Goal: Transaction & Acquisition: Purchase product/service

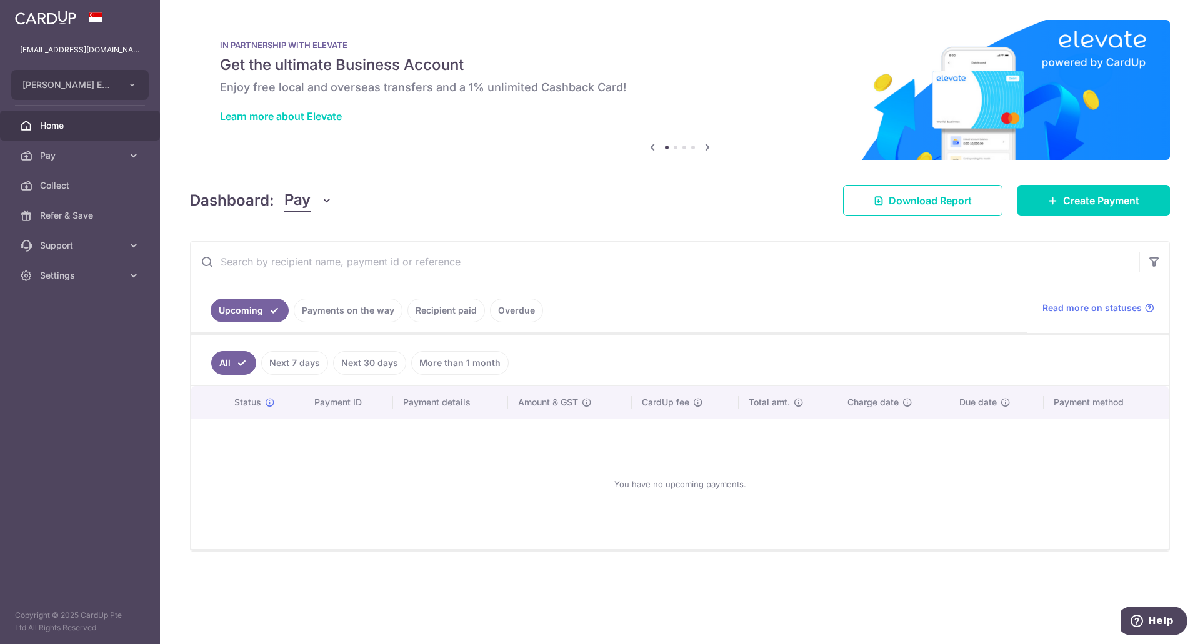
click at [465, 313] on link "Recipient paid" at bounding box center [447, 311] width 78 height 24
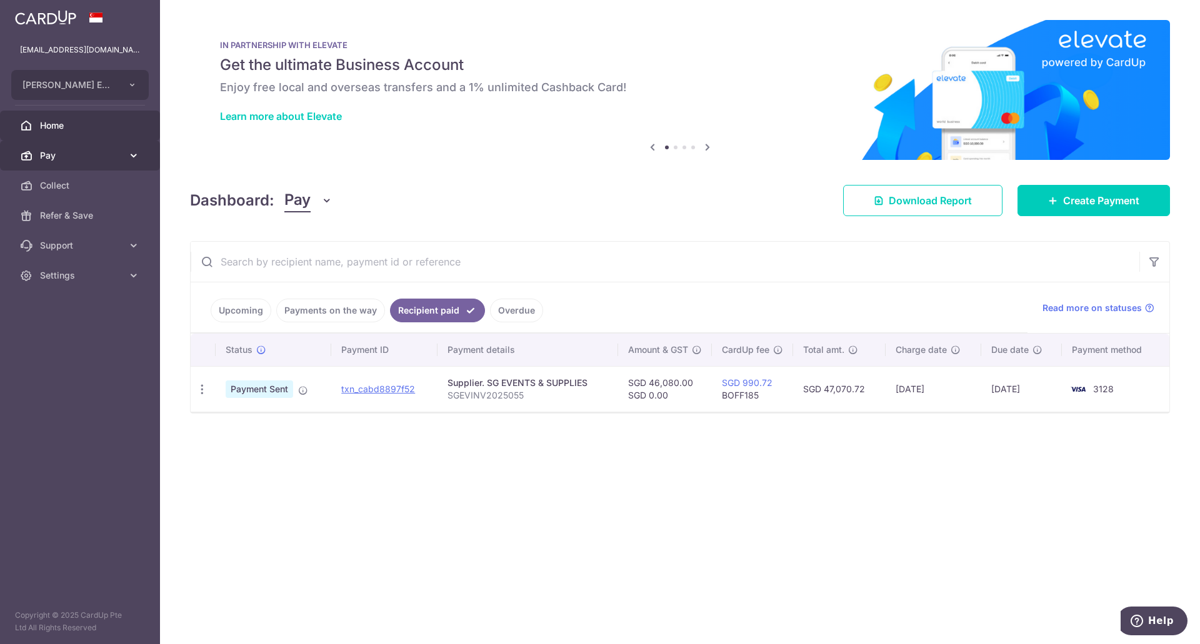
click at [129, 154] on icon at bounding box center [134, 155] width 13 height 13
drag, startPoint x: 416, startPoint y: 68, endPoint x: 632, endPoint y: 93, distance: 217.7
click at [632, 93] on div "IN PARTNERSHIP WITH ELEVATE Get the ultimate Business Account Enjoy free local …" at bounding box center [680, 82] width 980 height 125
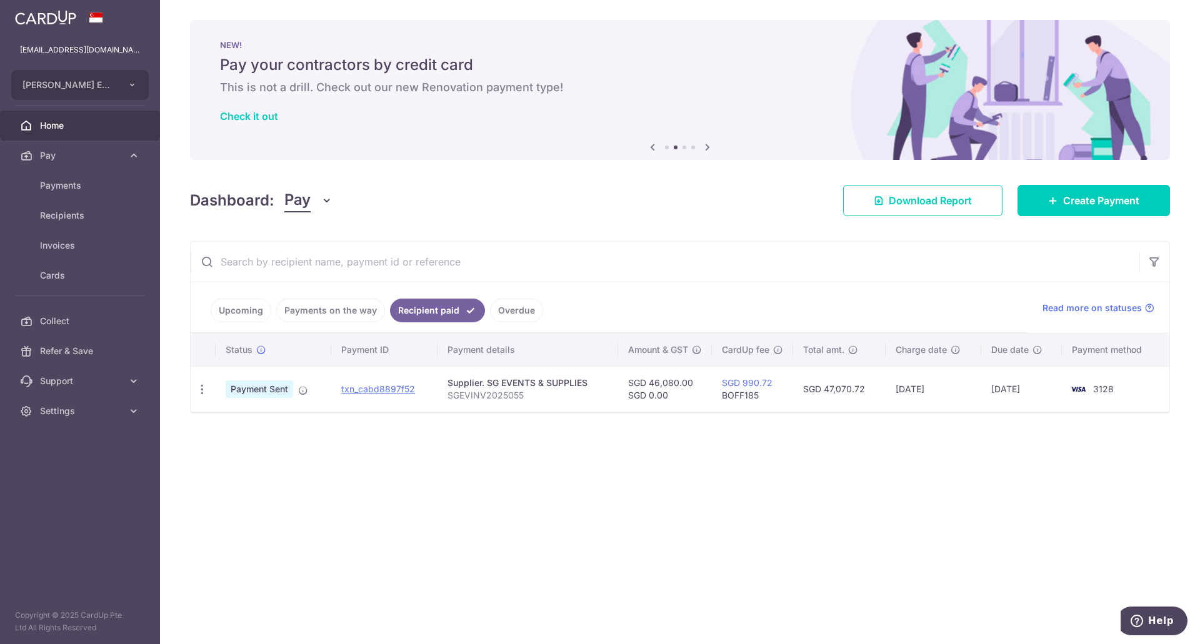
click at [572, 173] on div "× Pause Schedule Pause all future payments in this series Pause just this one p…" at bounding box center [680, 322] width 1040 height 644
drag, startPoint x: 549, startPoint y: 381, endPoint x: 561, endPoint y: 382, distance: 12.6
click at [561, 382] on div "Supplier. SG EVENTS & SUPPLIES" at bounding box center [528, 383] width 161 height 13
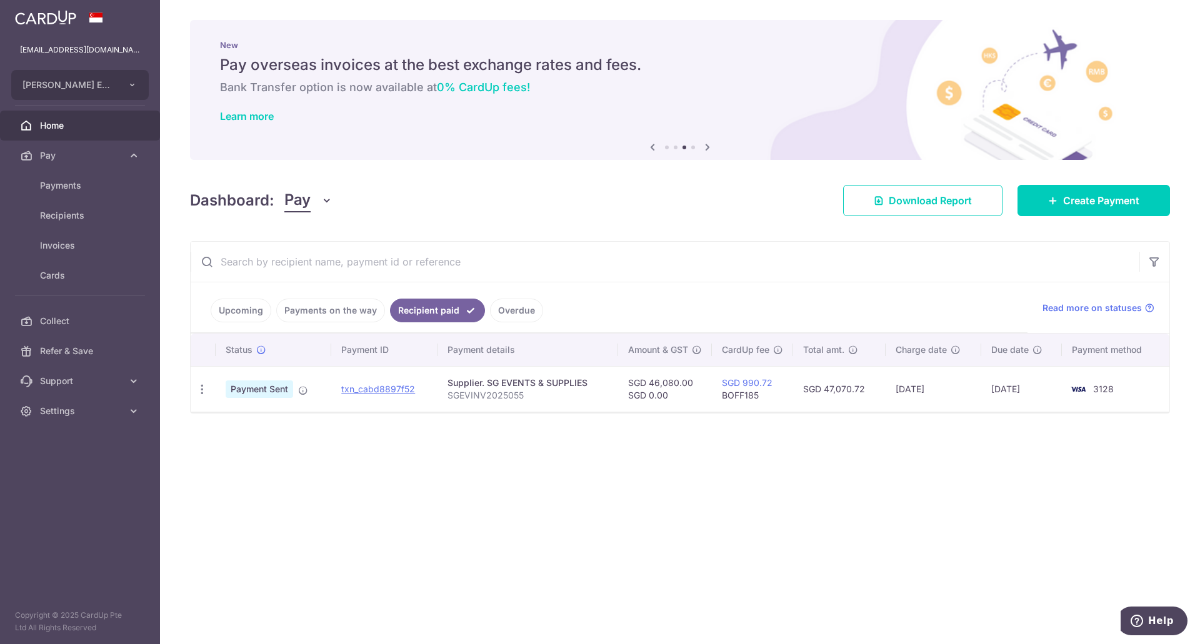
drag, startPoint x: 853, startPoint y: 389, endPoint x: 877, endPoint y: 408, distance: 31.1
click at [877, 408] on td "SGD 47,070.72" at bounding box center [839, 389] width 93 height 46
drag, startPoint x: 684, startPoint y: 389, endPoint x: 891, endPoint y: 434, distance: 211.6
click at [891, 434] on div "× Pause Schedule Pause all future payments in this series Pause just this one p…" at bounding box center [680, 322] width 1040 height 644
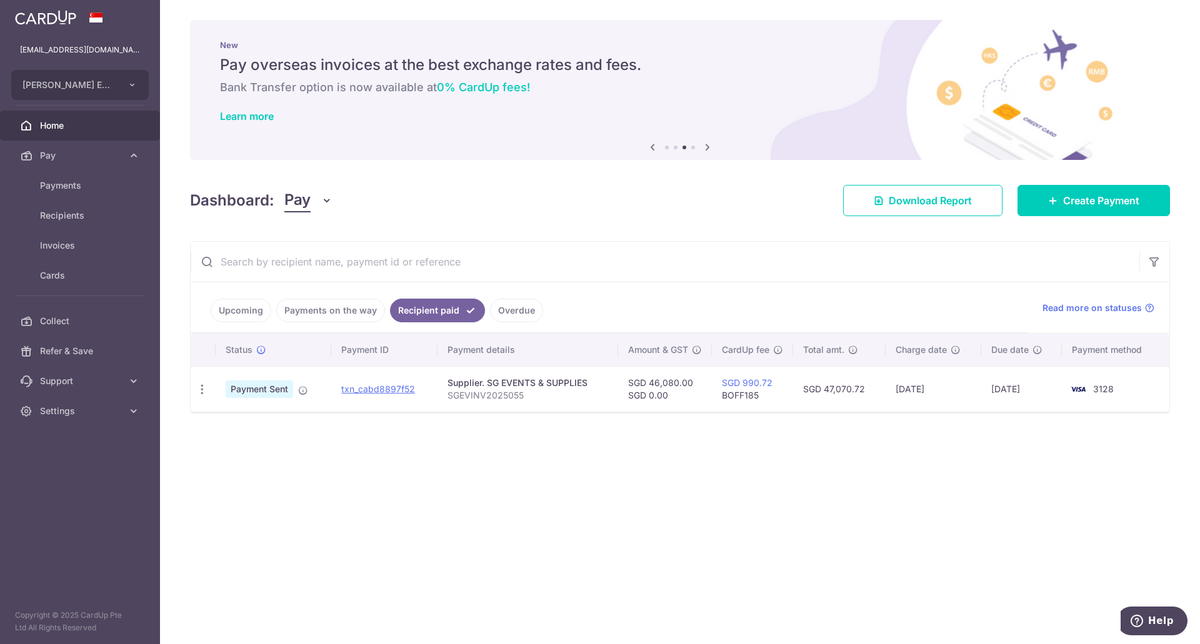
click at [891, 434] on div "× Pause Schedule Pause all future payments in this series Pause just this one p…" at bounding box center [680, 322] width 1040 height 644
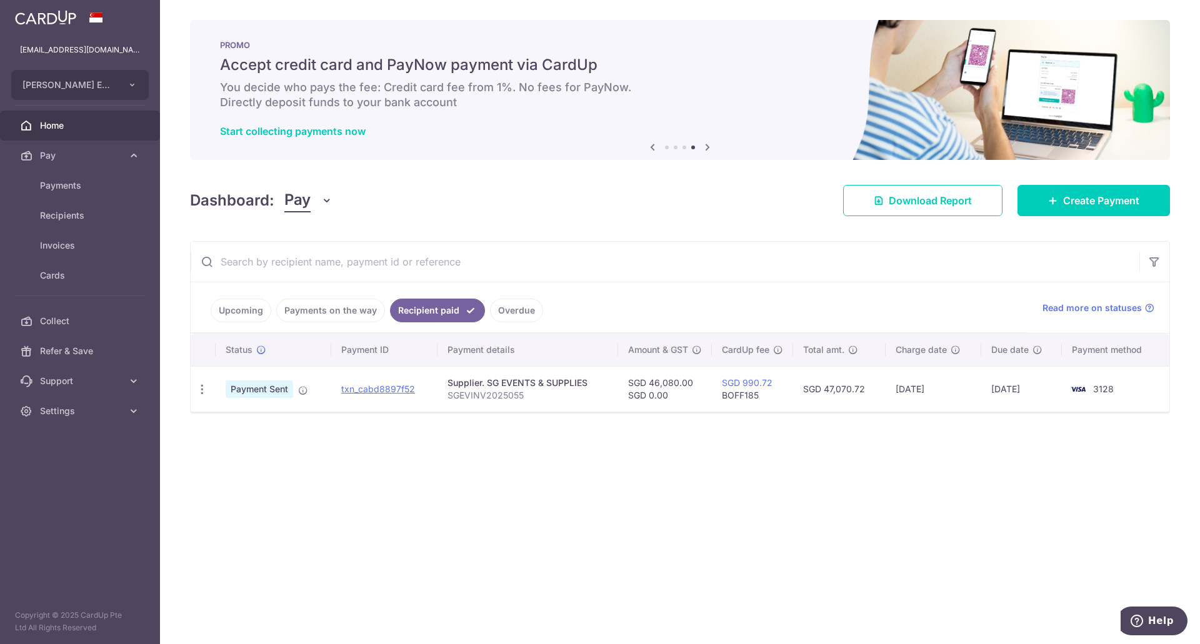
click at [722, 206] on div "Dashboard: Pay Pay Collect Download Report Create Payment" at bounding box center [680, 198] width 980 height 36
click at [76, 191] on span "Payments" at bounding box center [81, 185] width 83 height 13
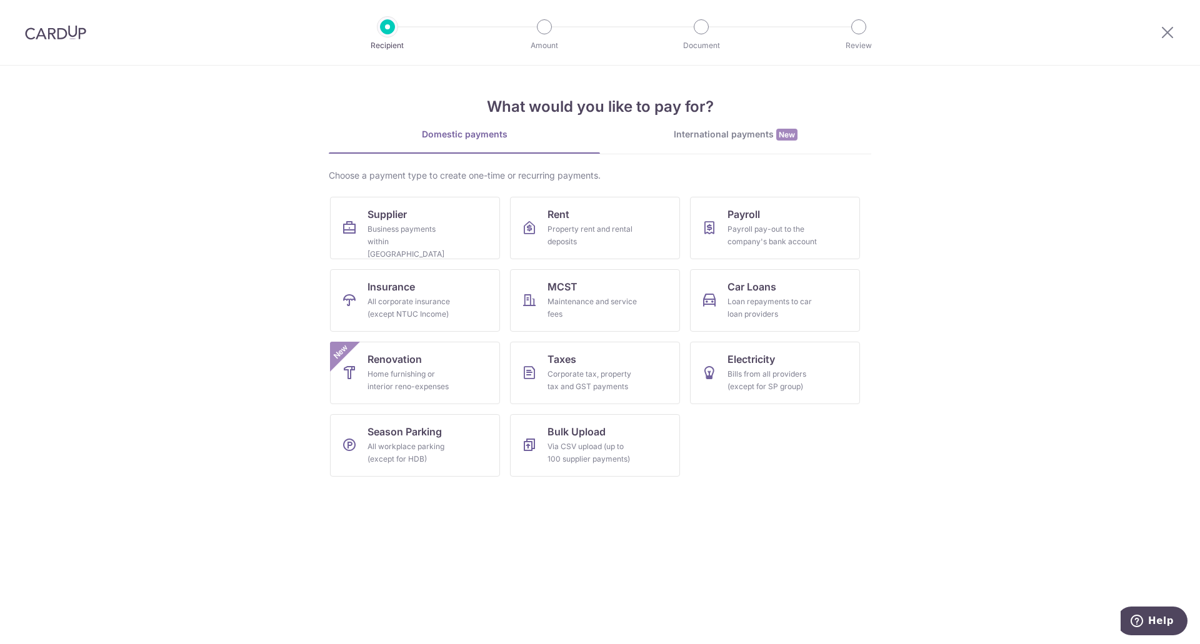
click at [724, 128] on div "International payments New" at bounding box center [735, 134] width 271 height 13
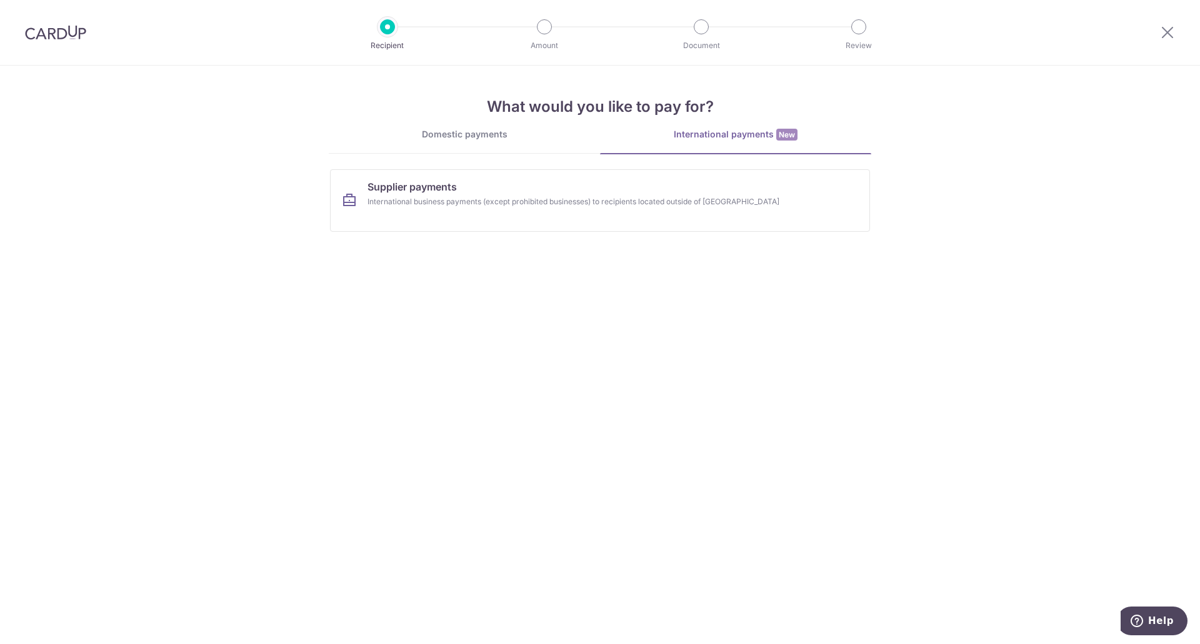
click at [531, 140] on div "Domestic payments" at bounding box center [464, 134] width 271 height 13
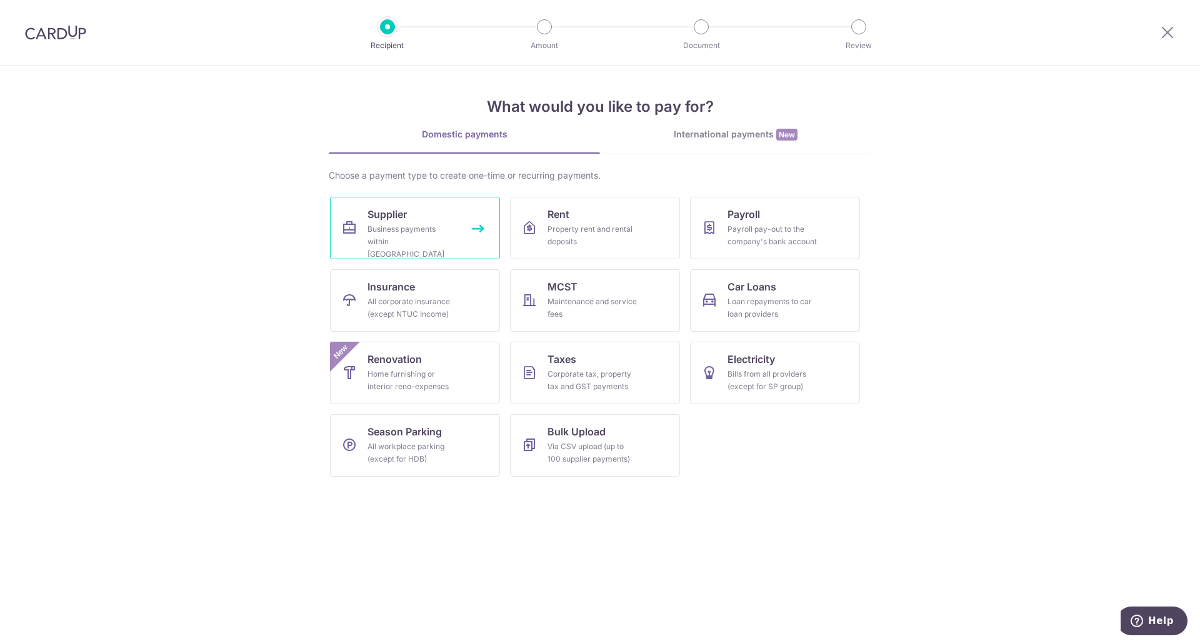
click at [414, 234] on div "Business payments within Singapore" at bounding box center [413, 242] width 90 height 38
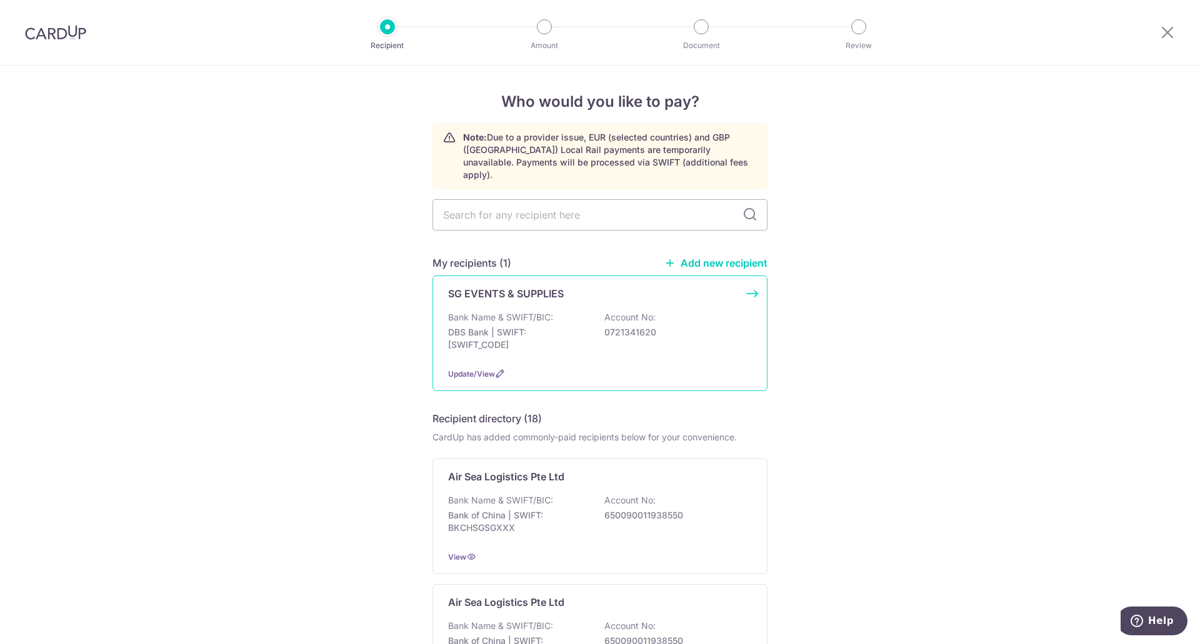
click at [531, 287] on p "SG EVENTS & SUPPLIES" at bounding box center [506, 293] width 116 height 15
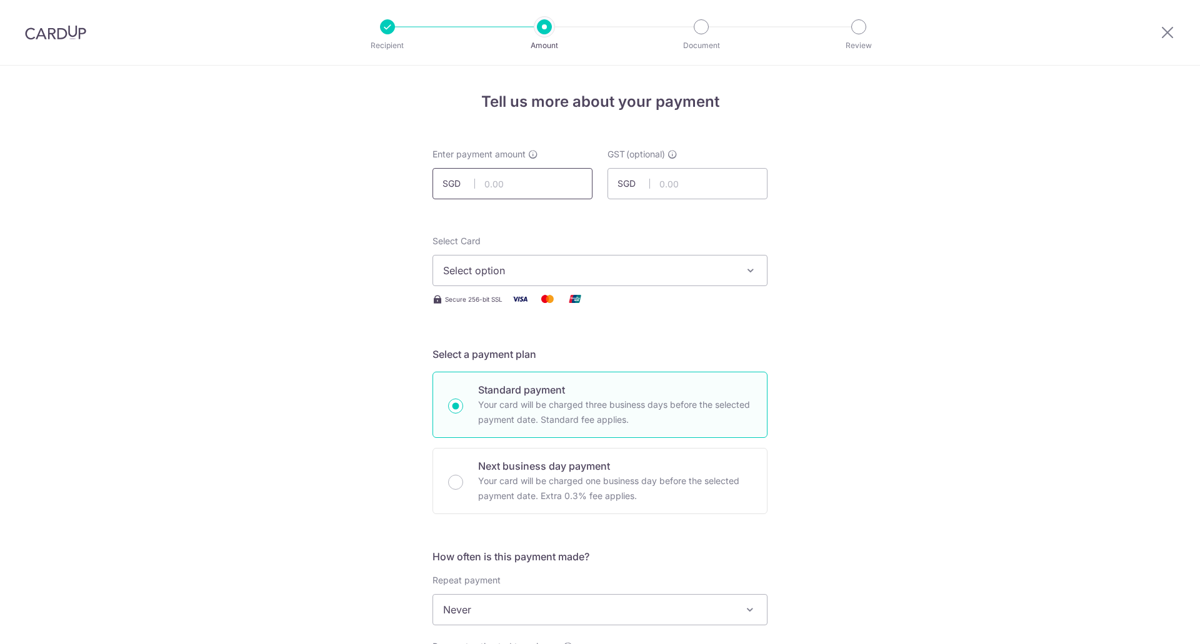
click at [530, 187] on input "text" at bounding box center [513, 183] width 160 height 31
click at [515, 186] on input "text" at bounding box center [513, 183] width 160 height 31
type input "5,000.00"
click at [557, 271] on span "Select option" at bounding box center [588, 270] width 291 height 15
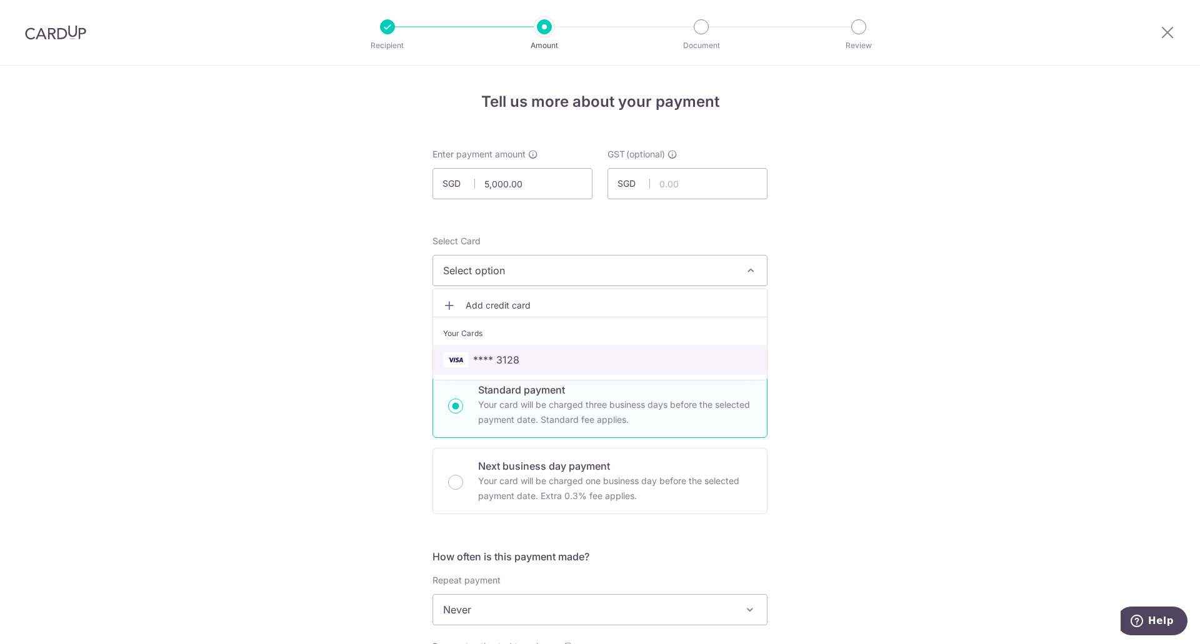
drag, startPoint x: 553, startPoint y: 358, endPoint x: 638, endPoint y: 361, distance: 85.7
click at [553, 358] on span "**** 3128" at bounding box center [600, 360] width 314 height 15
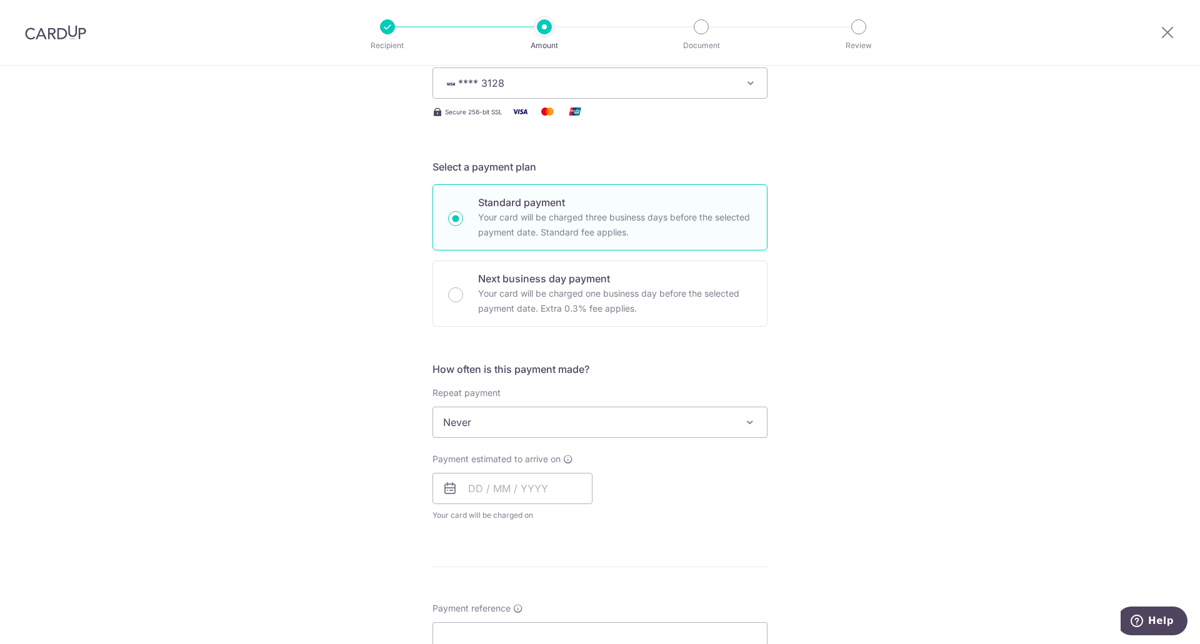
scroll to position [313, 0]
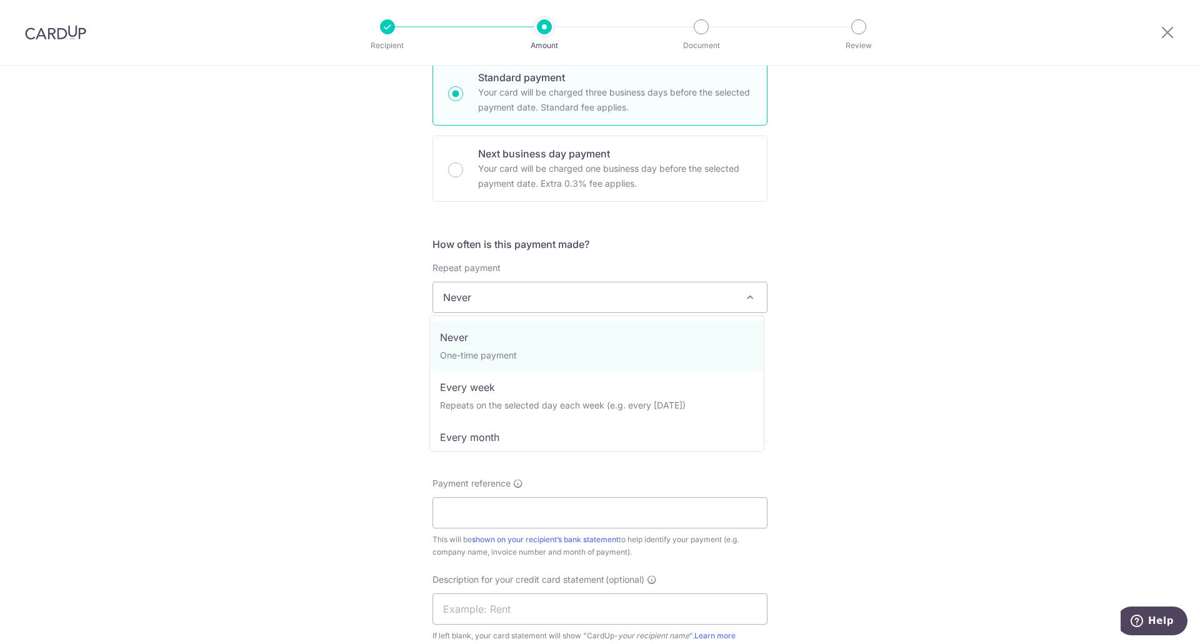
click at [686, 295] on span "Never" at bounding box center [600, 298] width 334 height 30
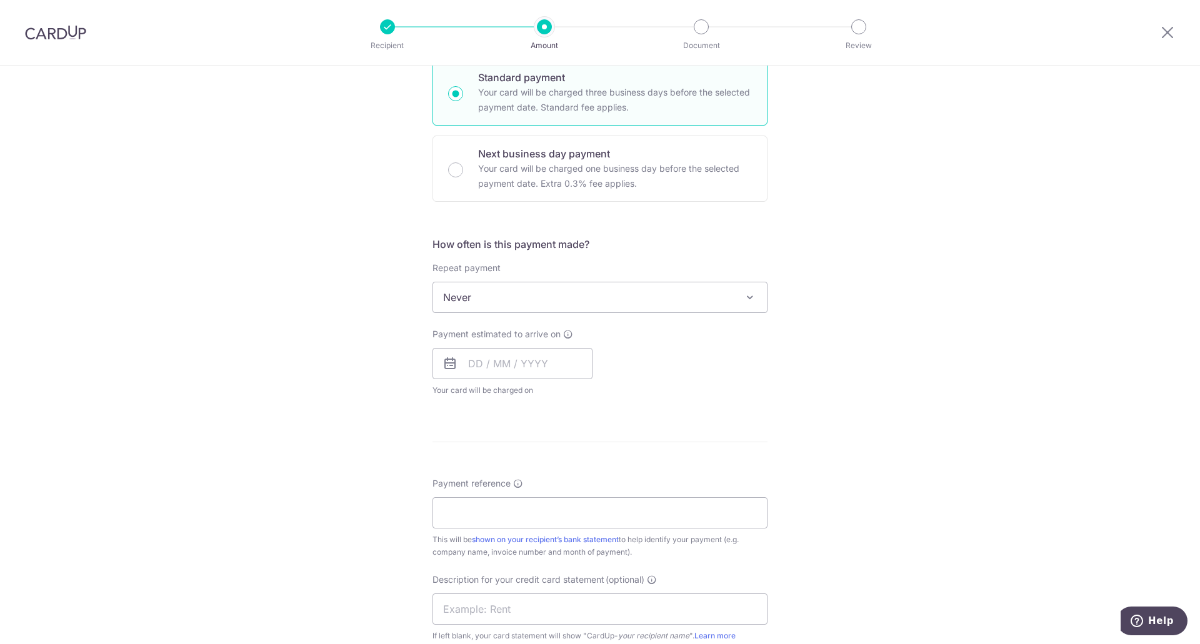
click at [686, 295] on span "Never" at bounding box center [600, 298] width 334 height 30
click at [846, 307] on div "Tell us more about your payment Enter payment amount SGD 5,000.00 5000.00 GST (…" at bounding box center [600, 360] width 1200 height 1215
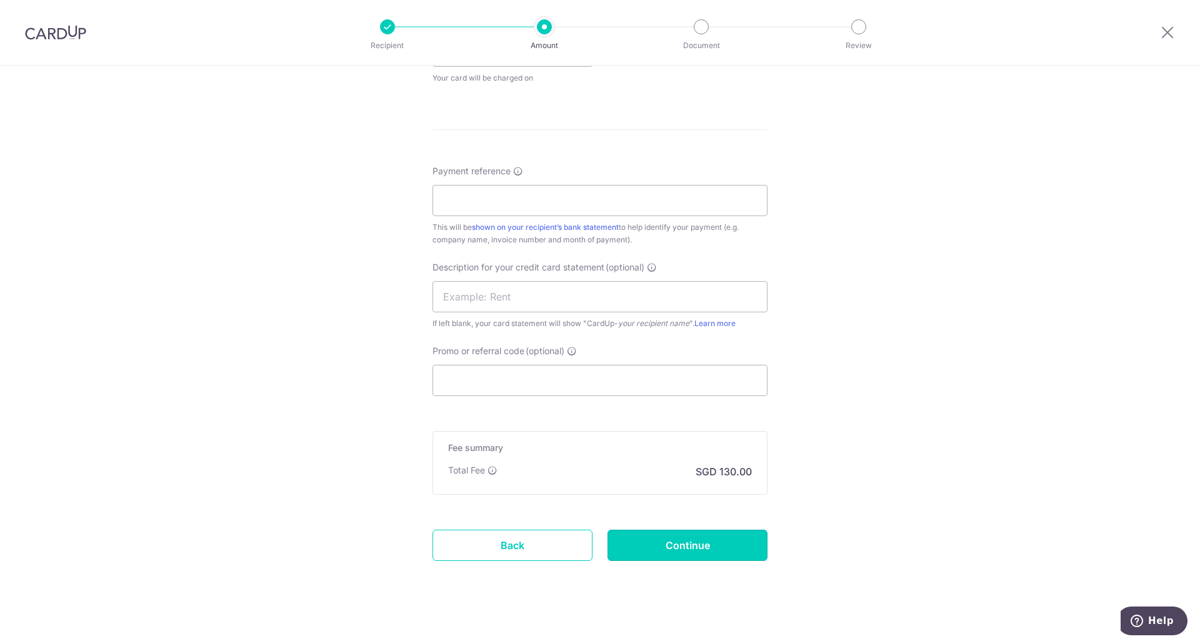
drag, startPoint x: 669, startPoint y: 544, endPoint x: 614, endPoint y: 471, distance: 92.0
click at [693, 475] on form "Enter payment amount SGD 5,000.00 5000.00 GST (optional) SGD Select Card **** 3…" at bounding box center [600, 59] width 335 height 1073
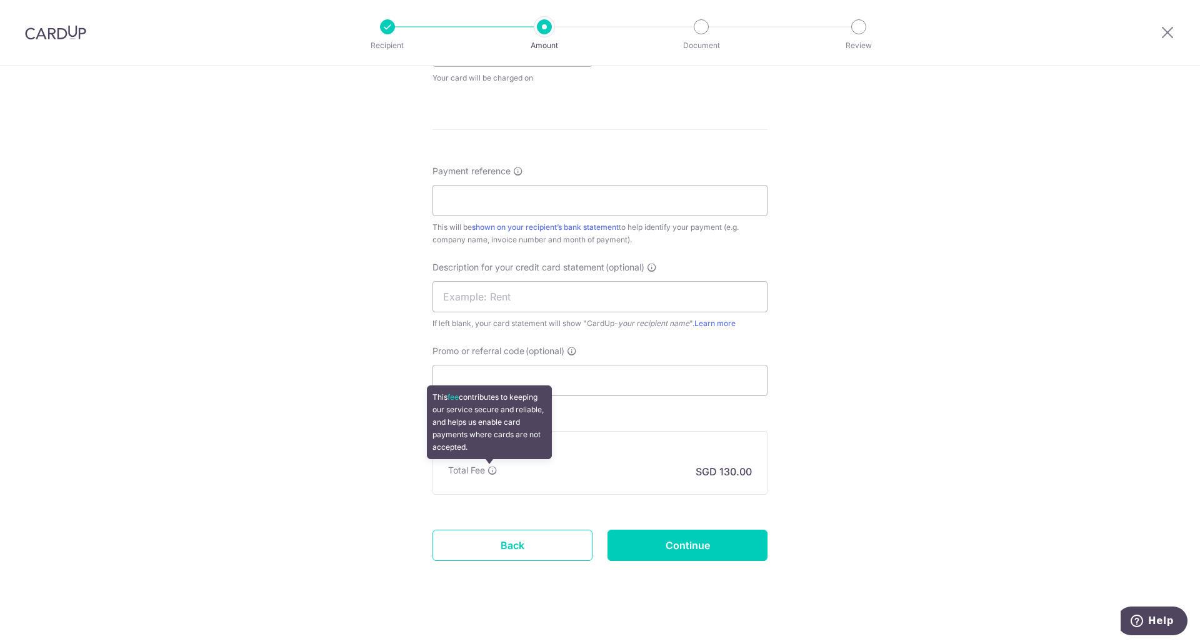
click at [493, 468] on icon at bounding box center [493, 471] width 10 height 10
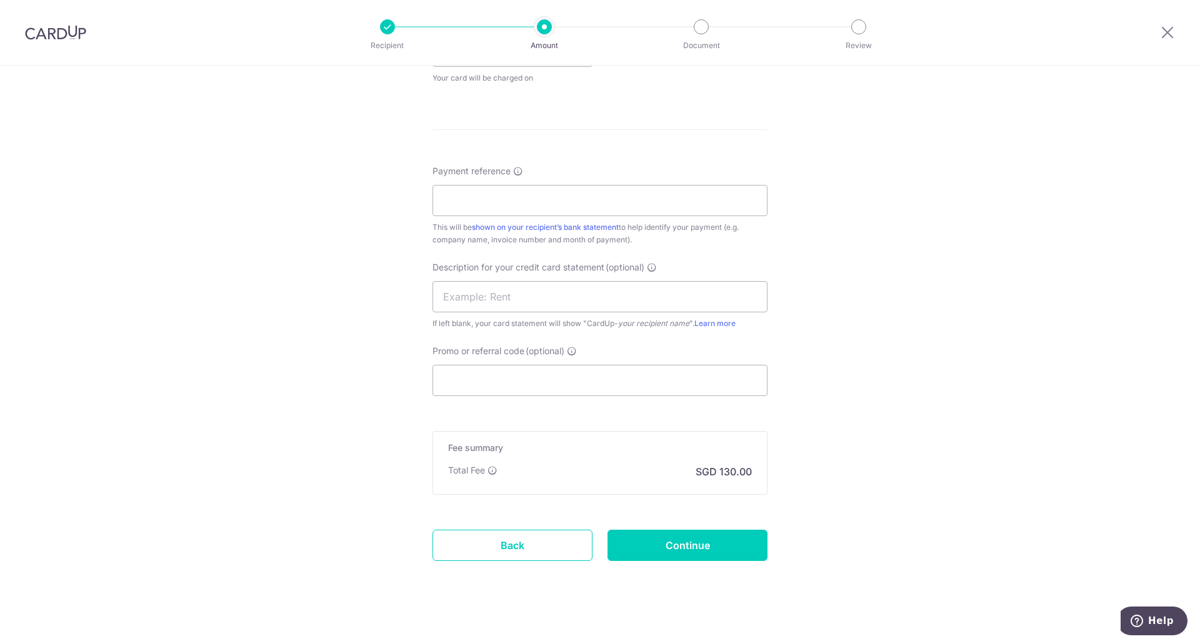
click at [738, 479] on p "SGD 130.00" at bounding box center [724, 471] width 56 height 15
click at [708, 543] on input "Continue" at bounding box center [688, 545] width 160 height 31
type input "Create Schedule"
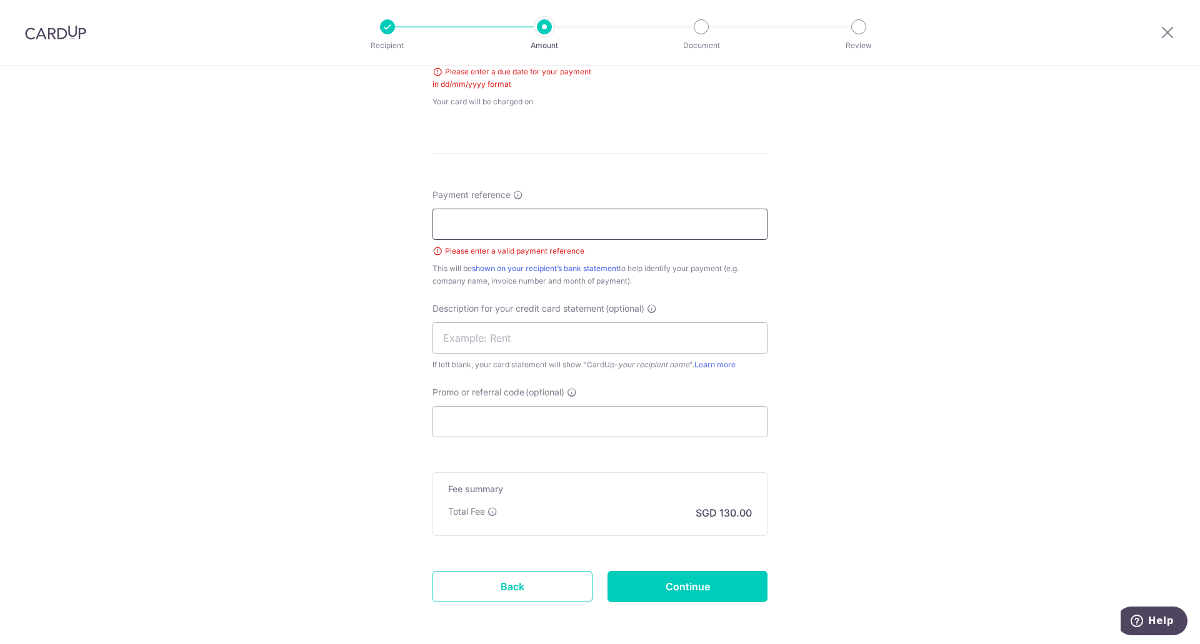
type input "2025012"
click at [730, 594] on input "Continue" at bounding box center [688, 586] width 160 height 31
type input "Create Schedule"
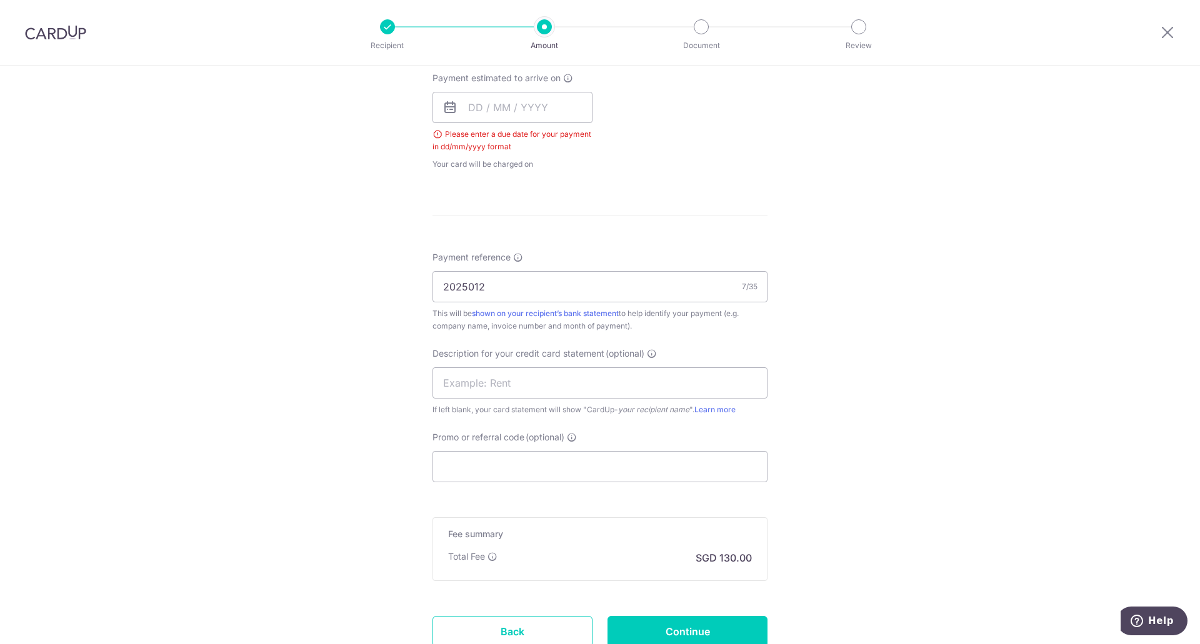
scroll to position [506, 0]
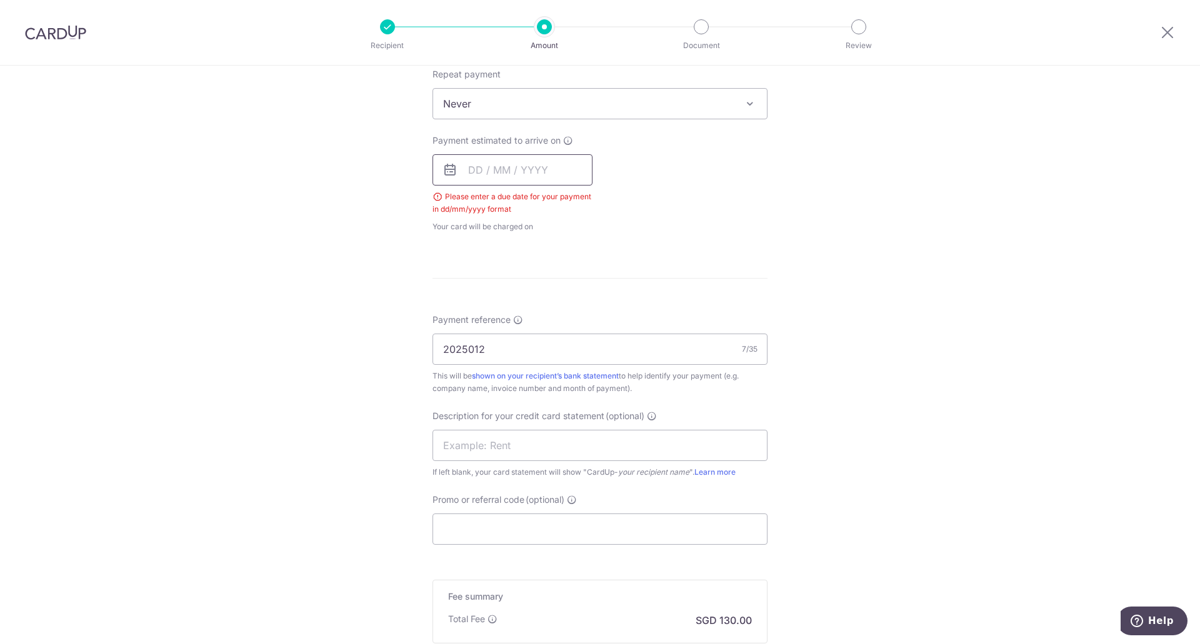
click at [471, 166] on input "text" at bounding box center [513, 169] width 160 height 31
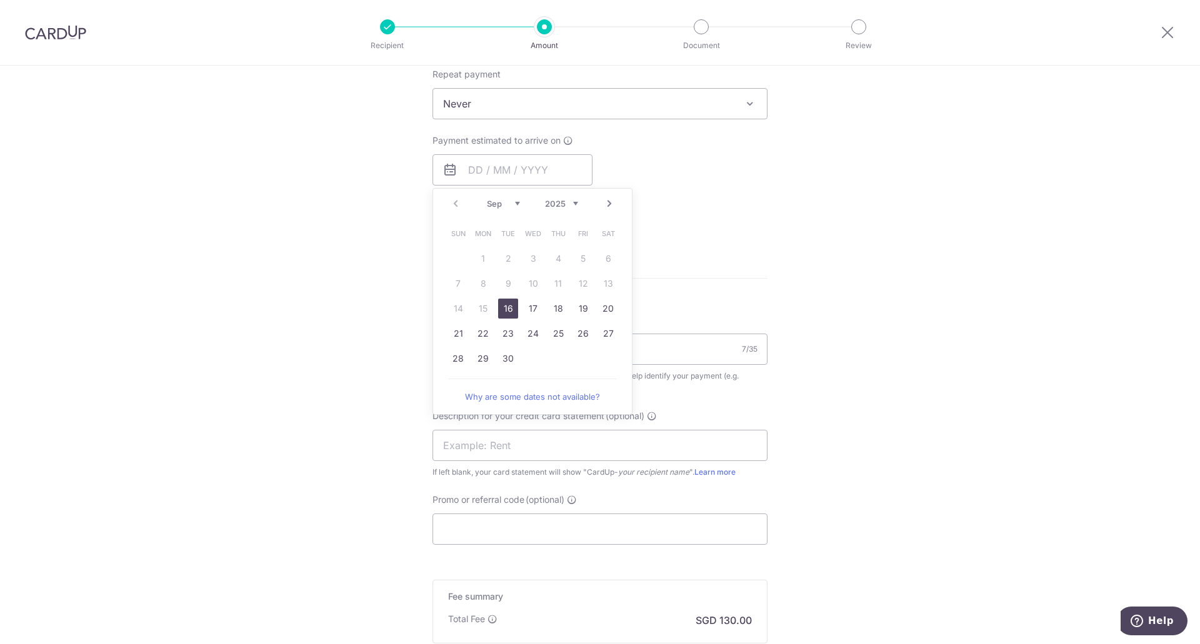
click at [503, 305] on link "16" at bounding box center [508, 309] width 20 height 20
type input "16/09/2025"
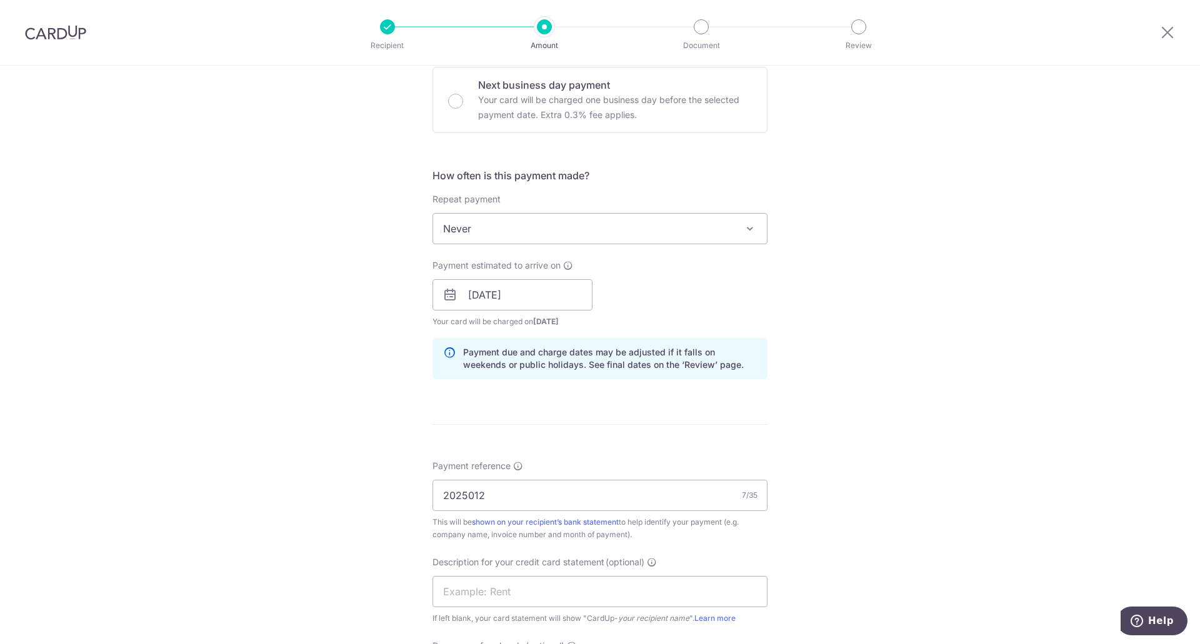
scroll to position [256, 0]
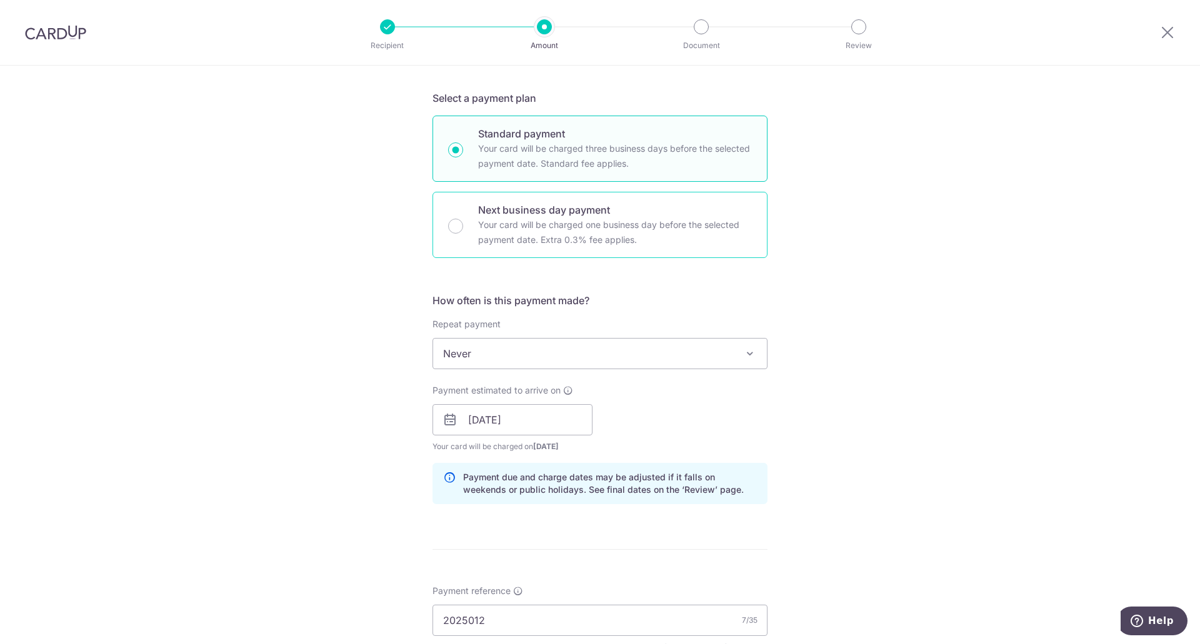
click at [516, 215] on p "Next business day payment" at bounding box center [615, 210] width 274 height 15
click at [463, 219] on input "Next business day payment Your card will be charged one business day before the…" at bounding box center [455, 226] width 15 height 15
radio input "false"
radio input "true"
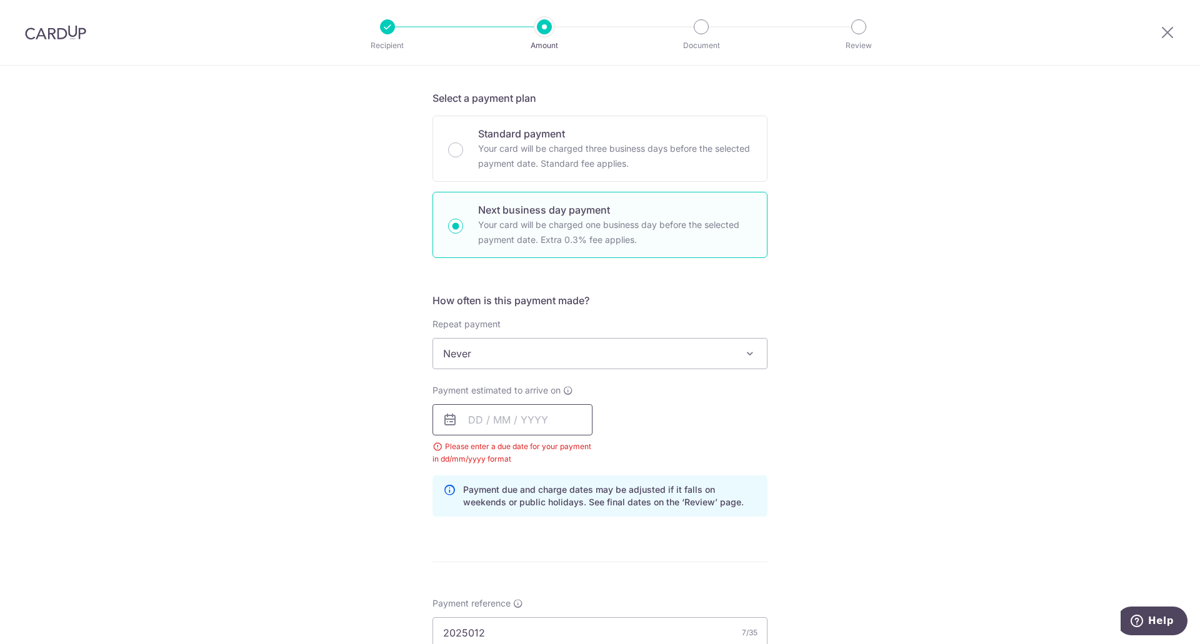
click at [521, 433] on input "text" at bounding box center [513, 419] width 160 height 31
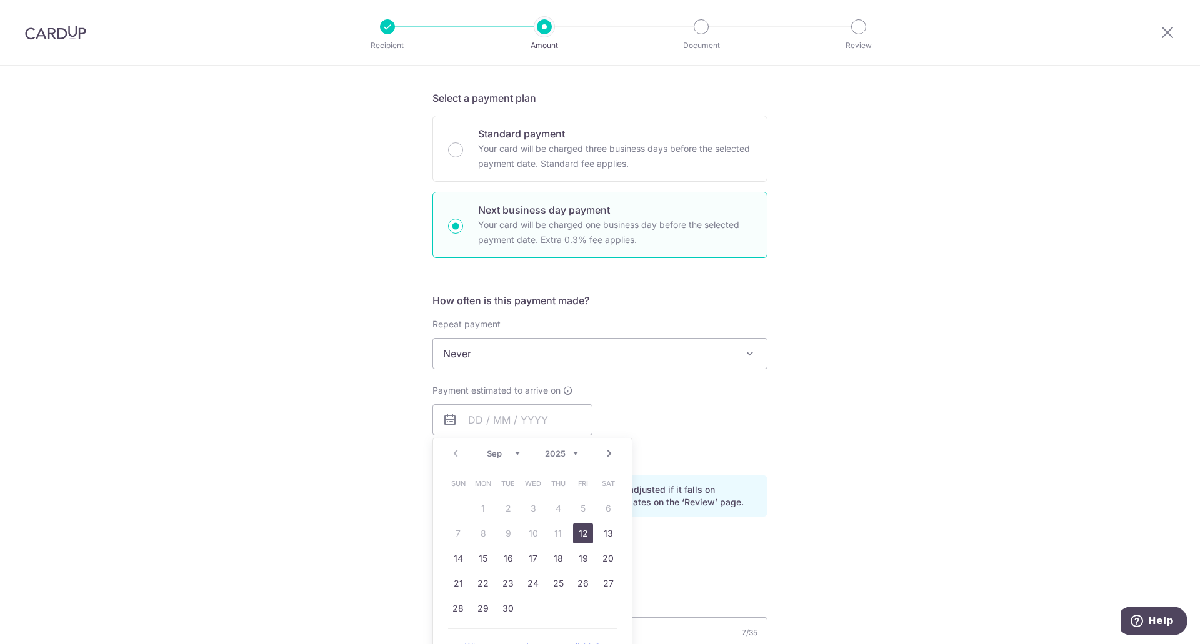
click at [578, 534] on link "12" at bounding box center [583, 534] width 20 height 20
type input "[DATE]"
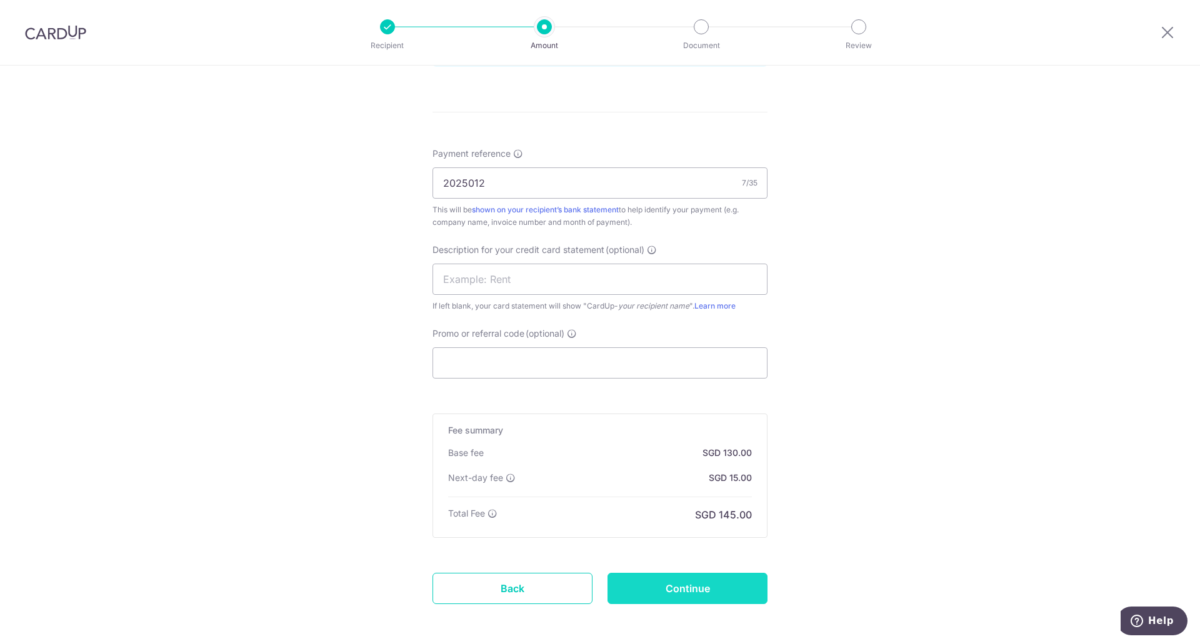
scroll to position [748, 0]
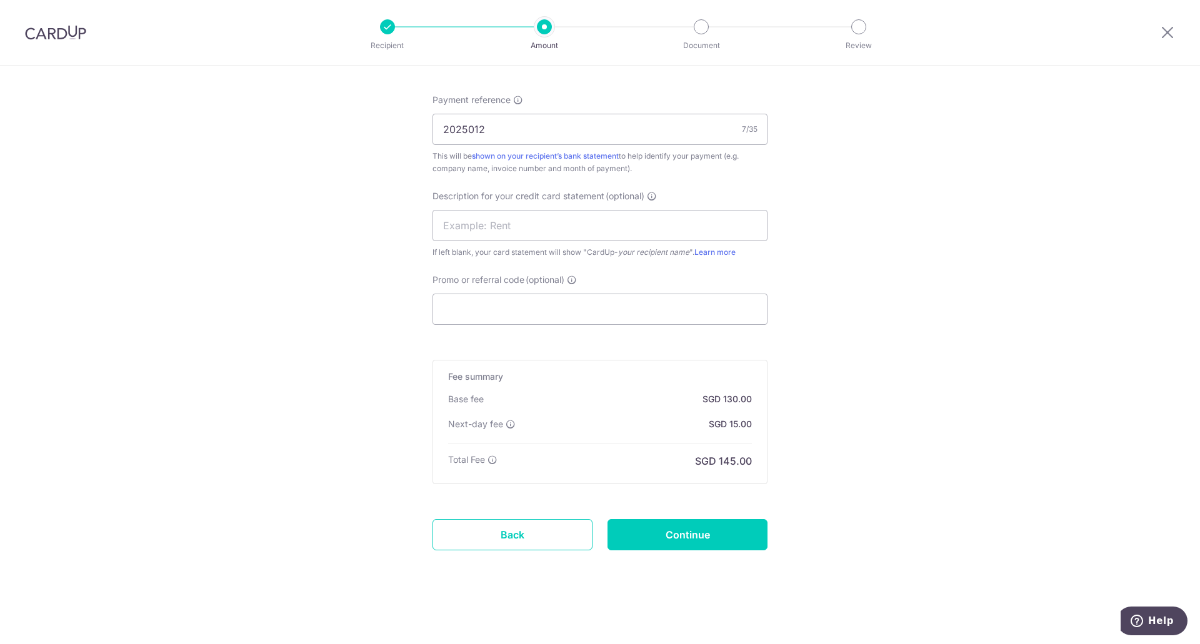
drag, startPoint x: 507, startPoint y: 424, endPoint x: 620, endPoint y: 426, distance: 113.2
click at [620, 426] on div "Next-day fee SGD 15.00" at bounding box center [600, 424] width 304 height 13
click at [698, 544] on input "Continue" at bounding box center [688, 534] width 160 height 31
type input "Create Schedule"
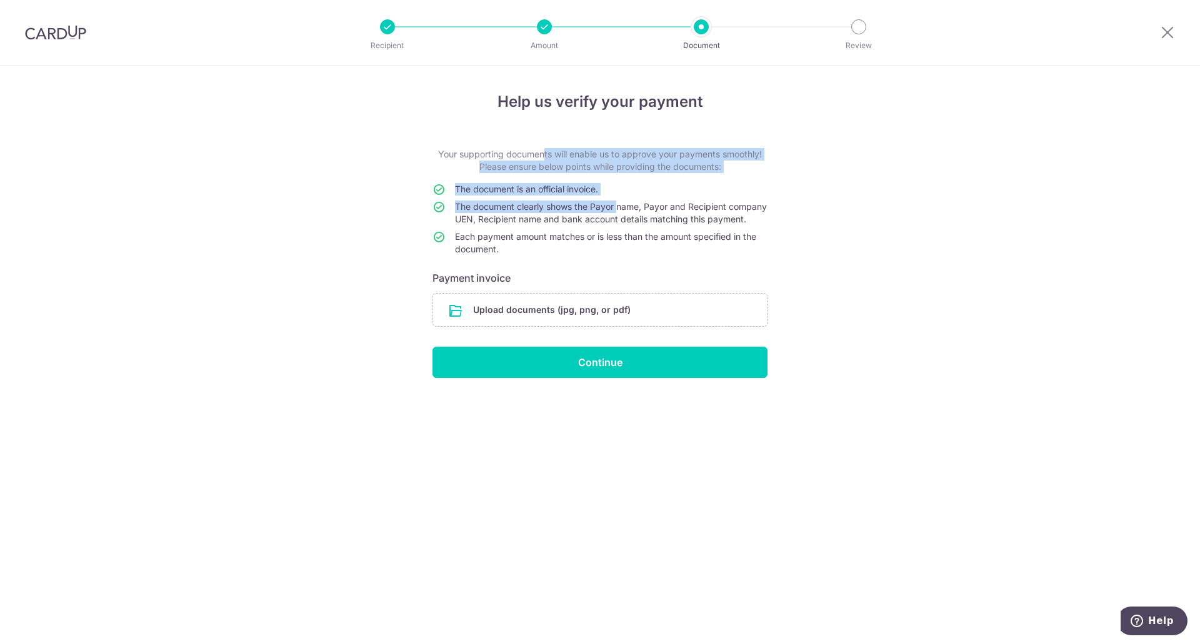
drag, startPoint x: 500, startPoint y: 156, endPoint x: 613, endPoint y: 212, distance: 126.4
click at [613, 212] on form "Your supporting documents will enable us to approve your payments smoothly! Ple…" at bounding box center [600, 263] width 335 height 230
click at [613, 212] on td "The document clearly shows the Payor name, Payor and Recipient company UEN, Rec…" at bounding box center [611, 216] width 313 height 30
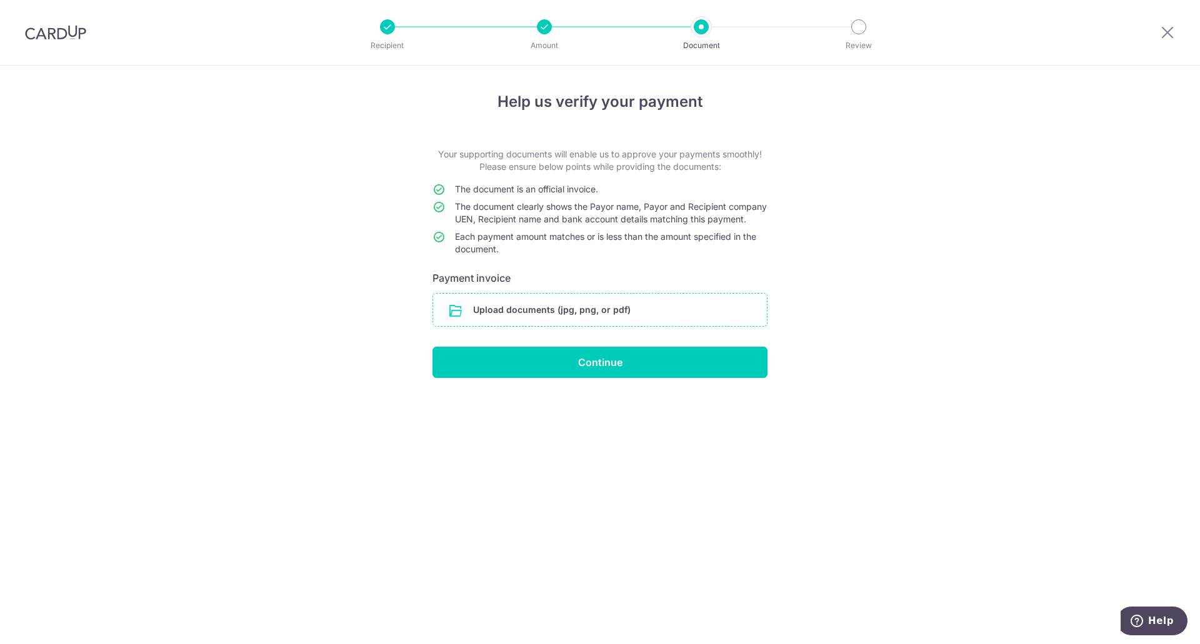
click at [608, 313] on input "file" at bounding box center [600, 310] width 334 height 33
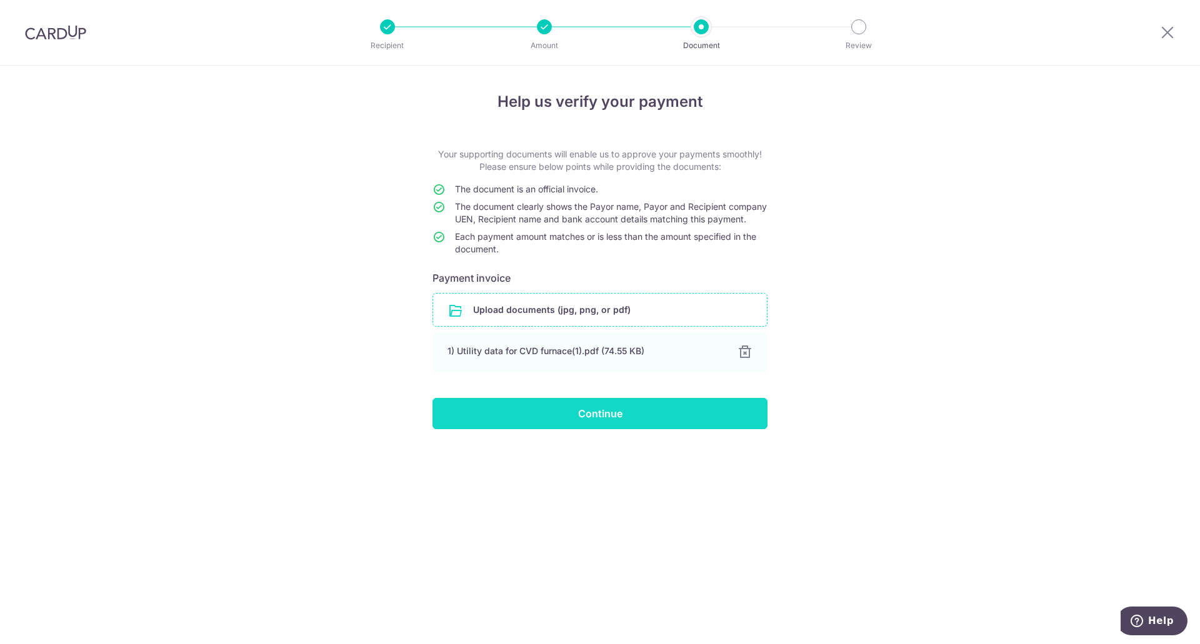
click at [593, 413] on input "Continue" at bounding box center [600, 413] width 335 height 31
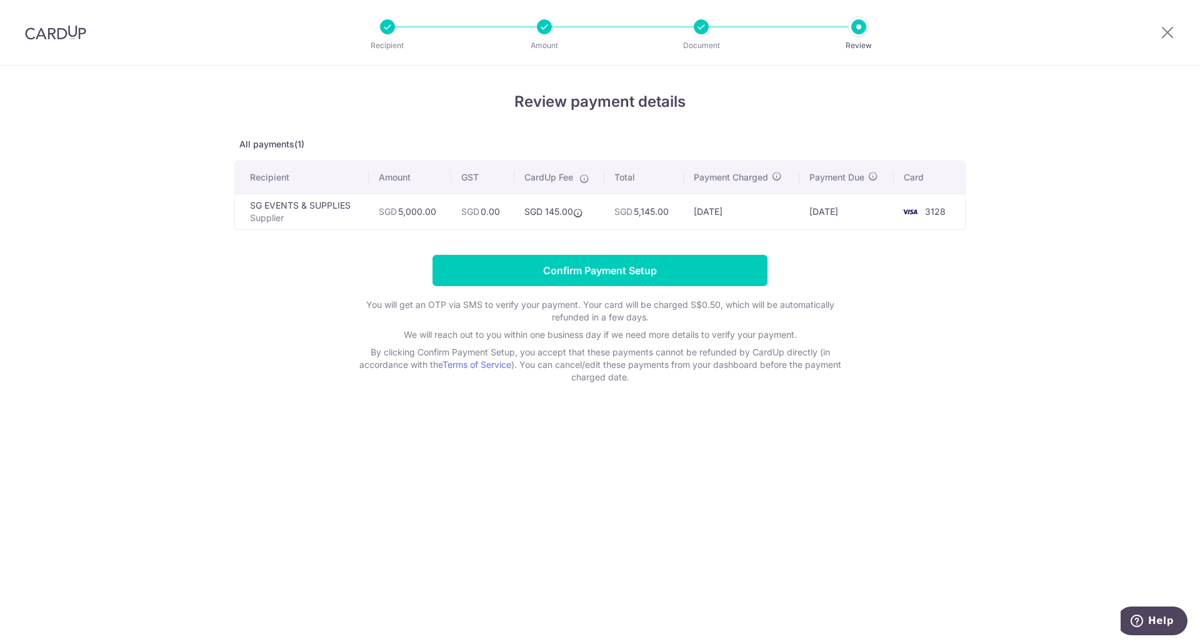
drag, startPoint x: 546, startPoint y: 209, endPoint x: 566, endPoint y: 211, distance: 19.4
click at [566, 211] on td "SGD 145.00" at bounding box center [559, 212] width 91 height 36
click at [1030, 324] on div "Review payment details All payments(1) Recipient Amount GST CardUp Fee Total Pa…" at bounding box center [600, 355] width 1200 height 579
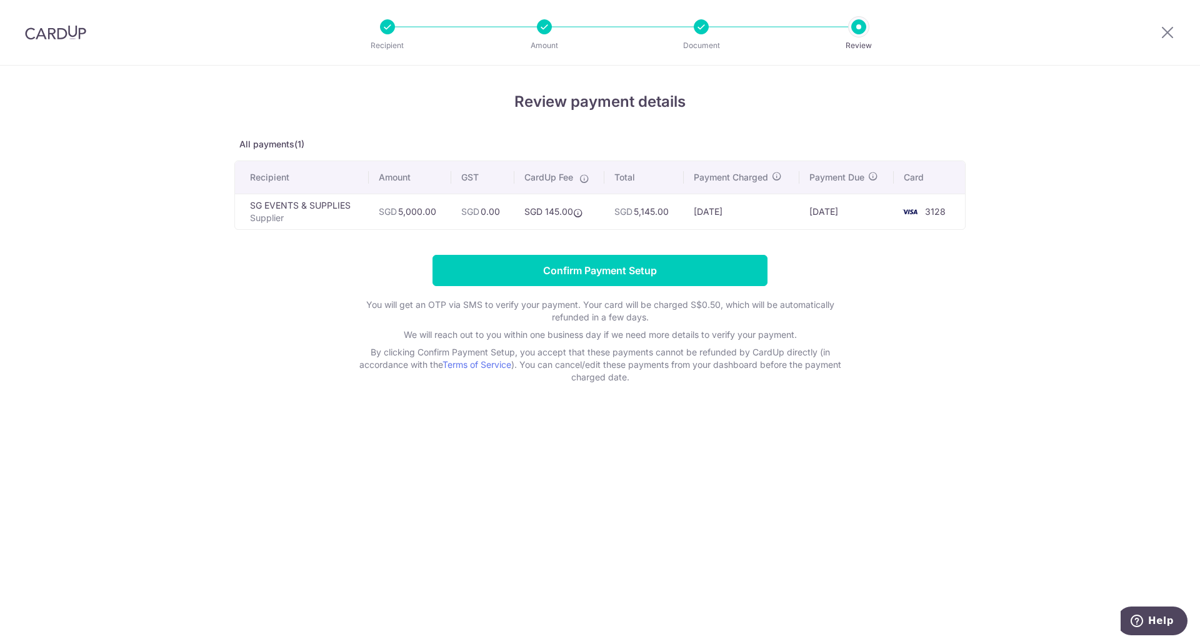
click at [1033, 188] on div "Review payment details All payments(1) Recipient Amount GST CardUp Fee Total Pa…" at bounding box center [600, 355] width 1200 height 579
